Goal: Find specific page/section: Find specific page/section

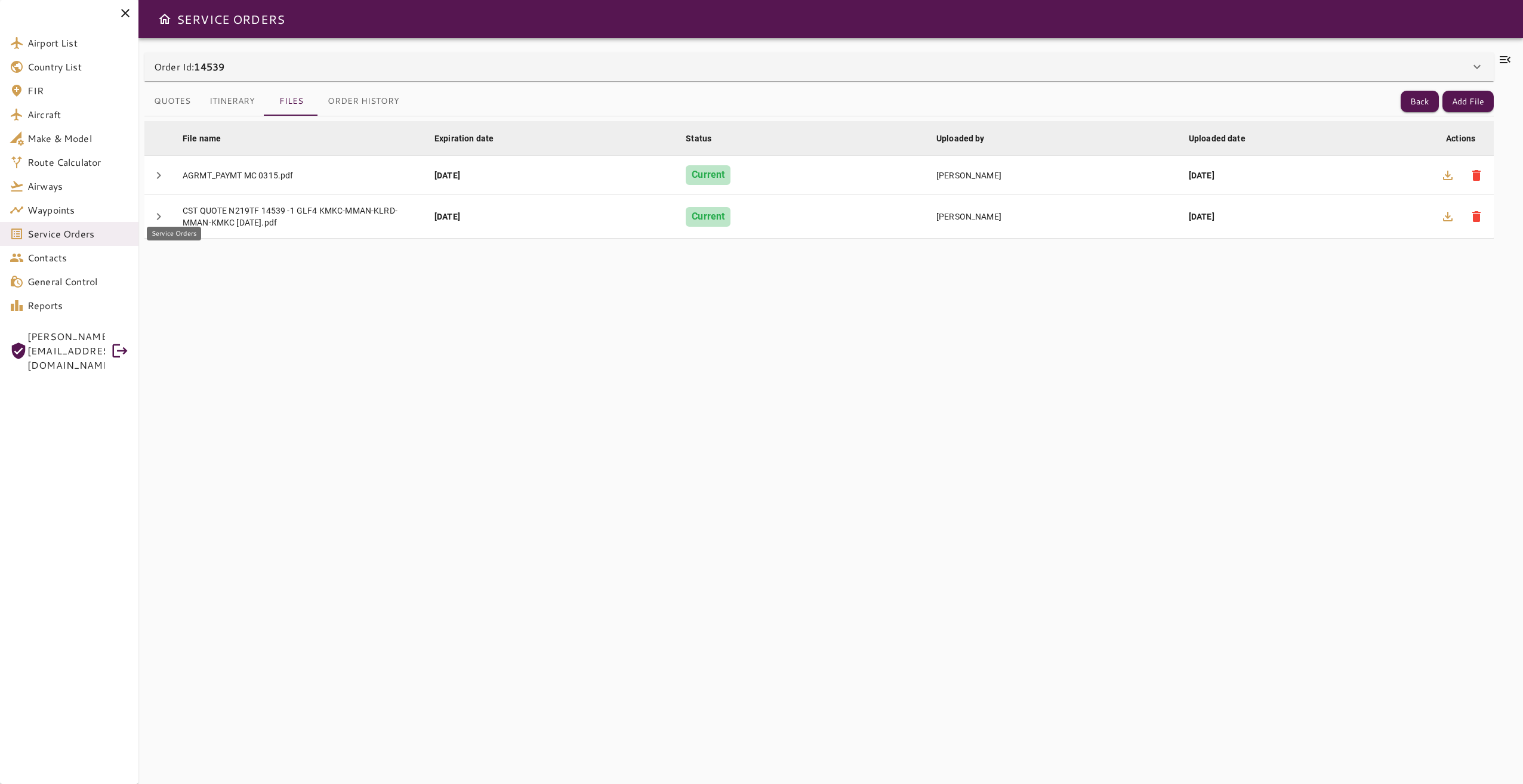
click at [69, 231] on span "Service Orders" at bounding box center [78, 234] width 101 height 14
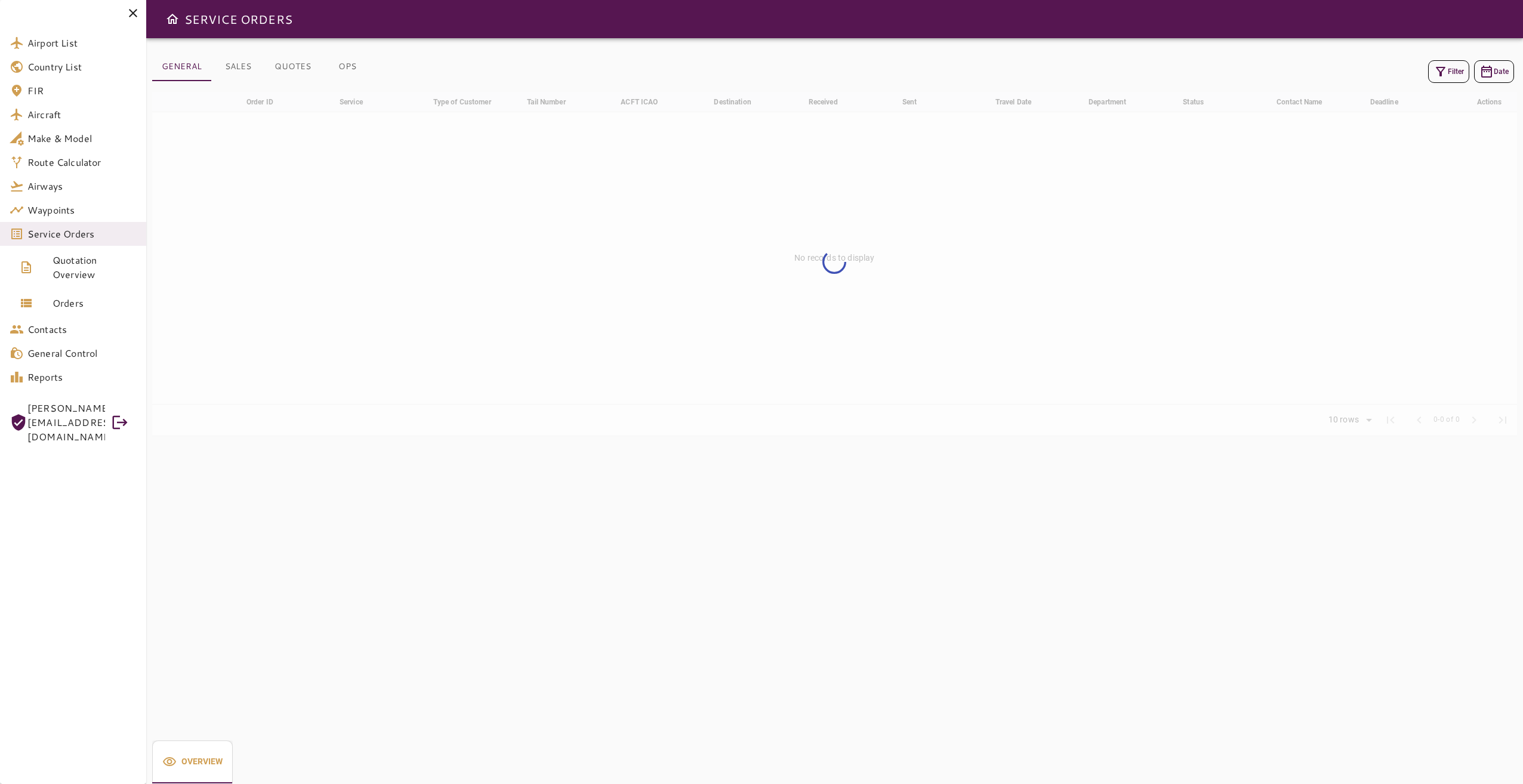
click at [350, 62] on button "OPS" at bounding box center [347, 67] width 54 height 28
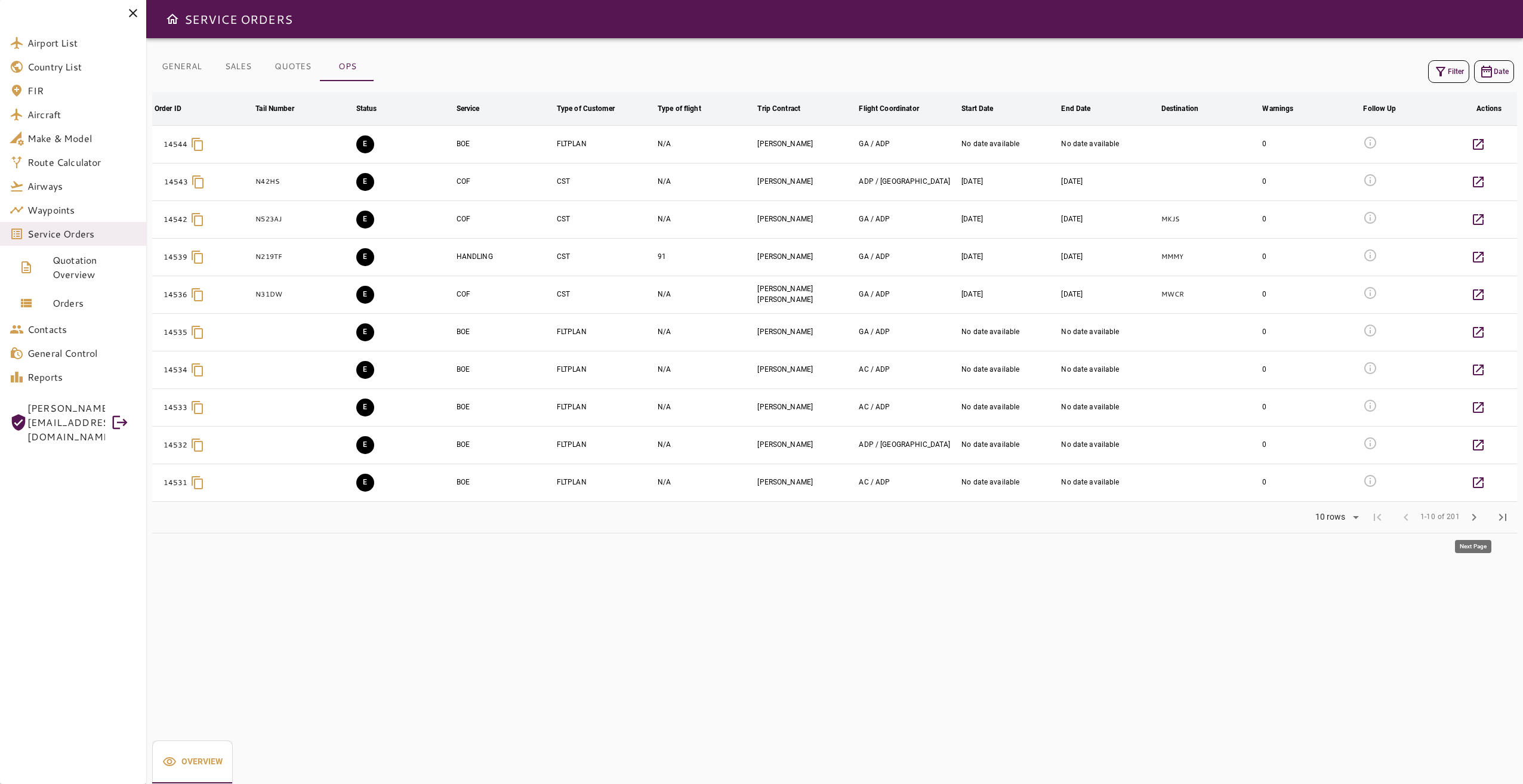
click at [1477, 517] on span "chevron_right" at bounding box center [1474, 517] width 14 height 14
click at [1479, 524] on span "chevron_right" at bounding box center [1474, 517] width 14 height 14
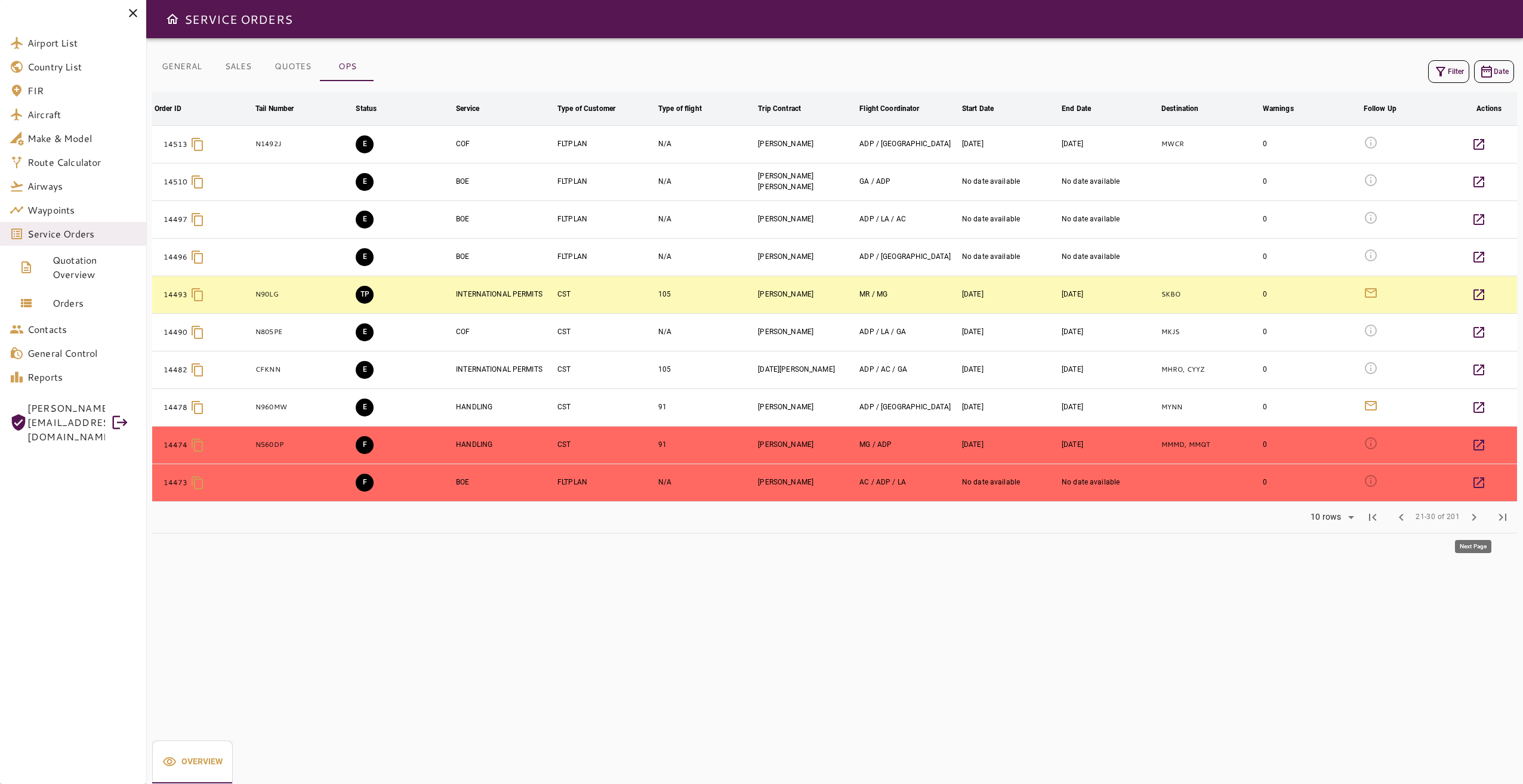
click at [1475, 522] on span "chevron_right" at bounding box center [1474, 517] width 14 height 14
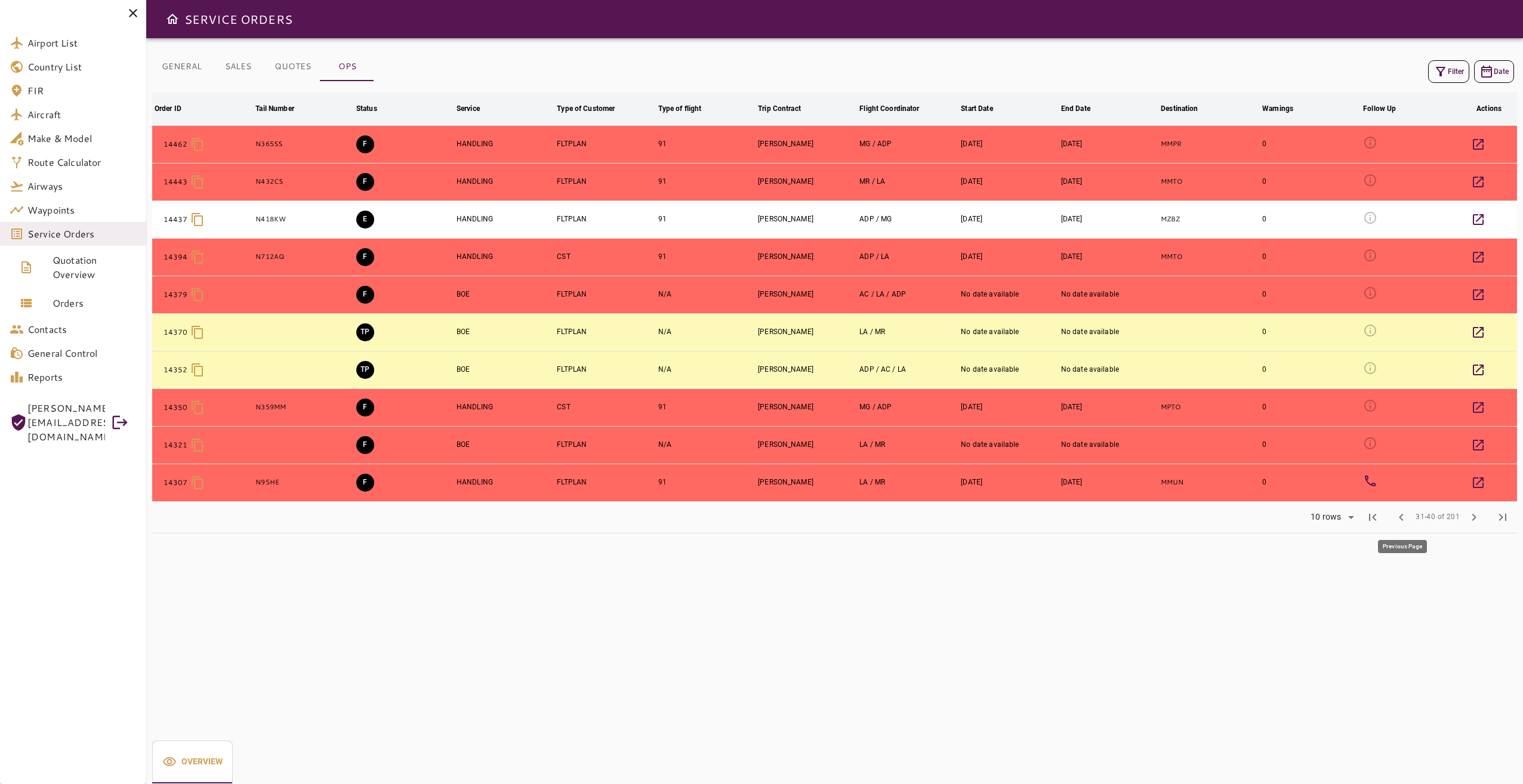
click at [1409, 520] on span "chevron_left" at bounding box center [1401, 517] width 14 height 14
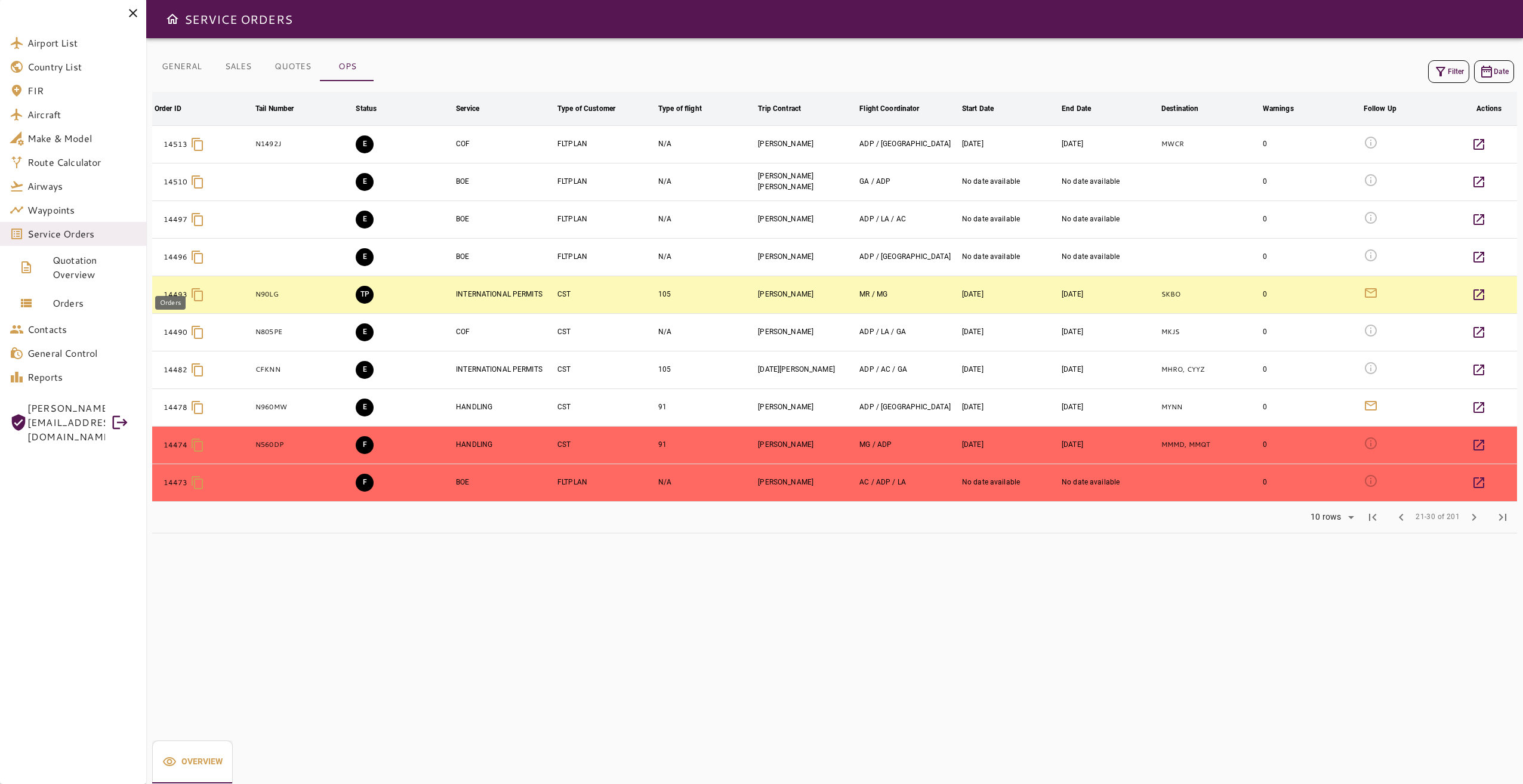
drag, startPoint x: 94, startPoint y: 297, endPoint x: 204, endPoint y: 415, distance: 161.3
click at [94, 297] on span "Orders" at bounding box center [95, 303] width 84 height 14
